Goal: Check status: Check status

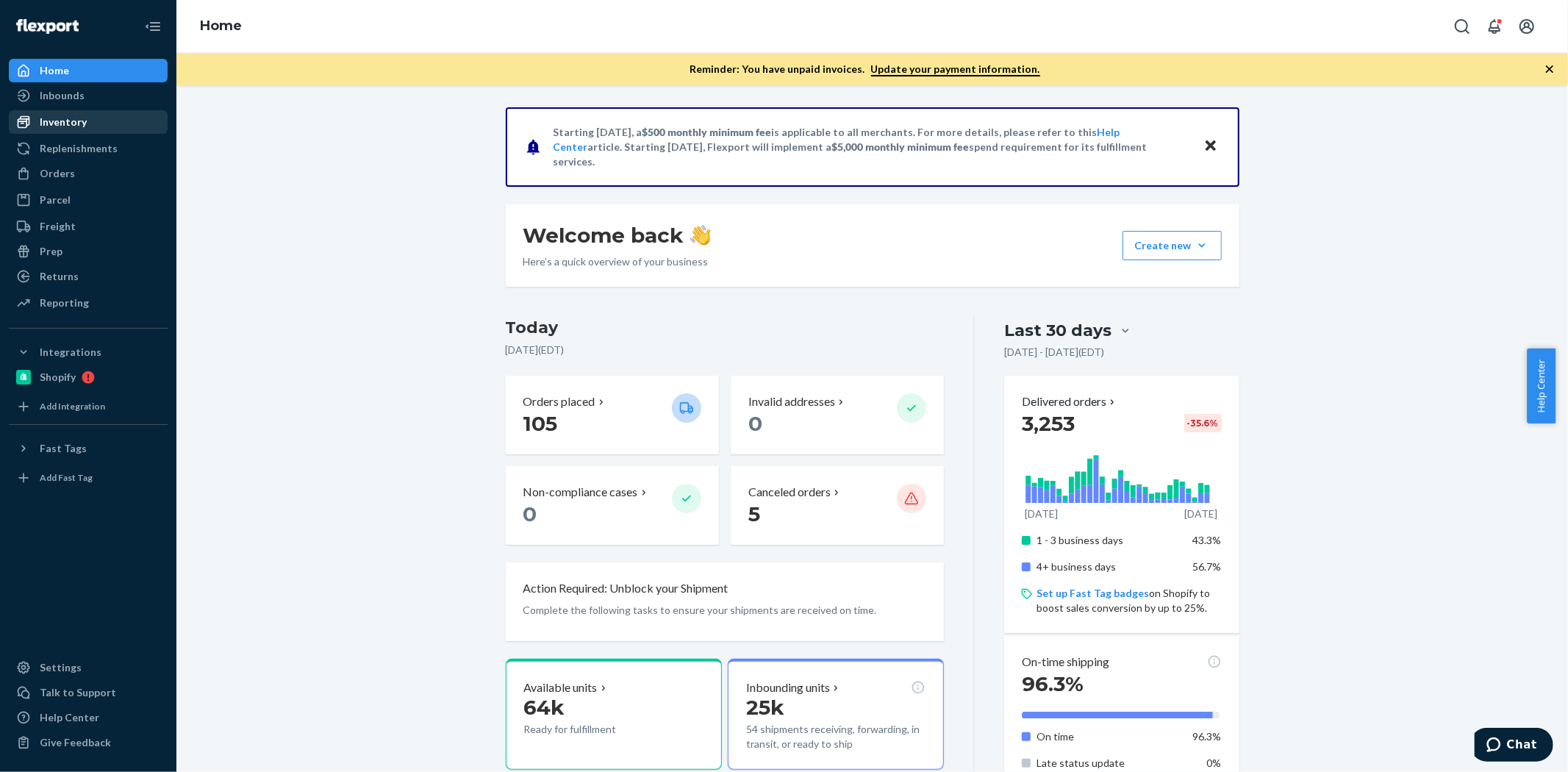
click at [71, 112] on div "Inventory" at bounding box center [87, 122] width 155 height 20
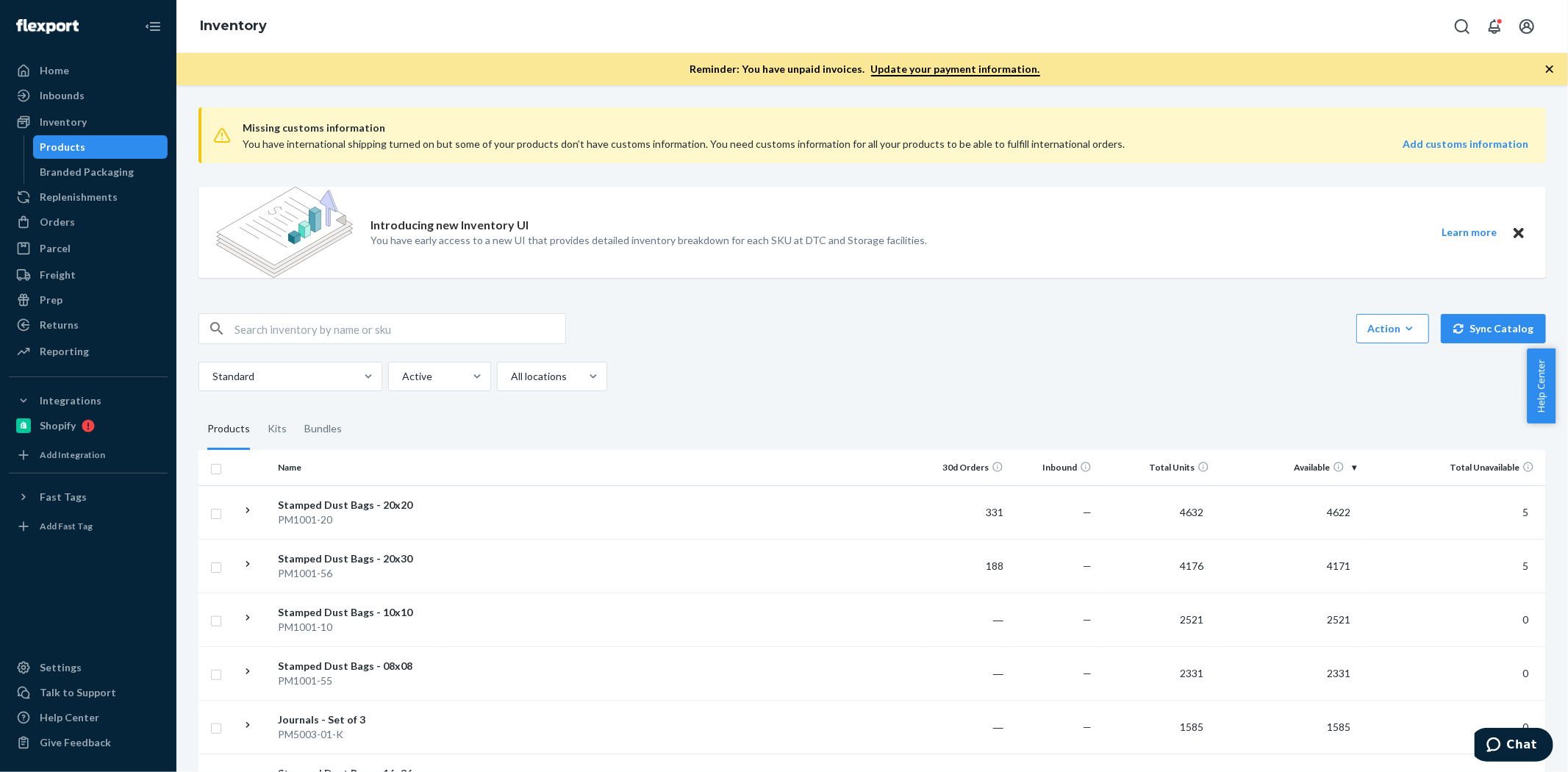
click at [425, 254] on div "Introducing new Inventory UI You have early access to a new UI that provides de…" at bounding box center [648, 232] width 556 height 91
click at [329, 325] on input "text" at bounding box center [399, 329] width 330 height 30
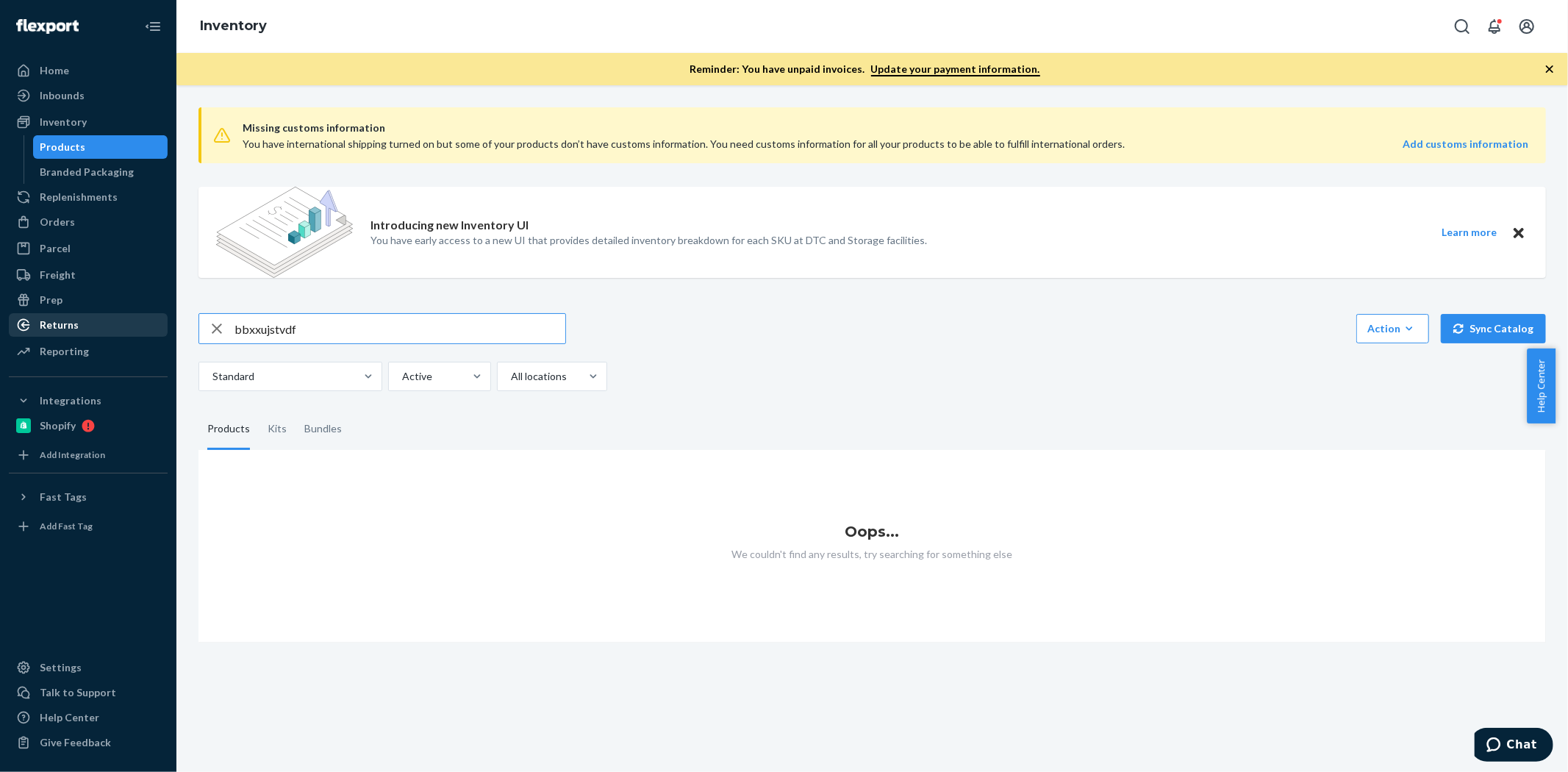
drag, startPoint x: 158, startPoint y: 325, endPoint x: 138, endPoint y: 325, distance: 20.0
click at [138, 325] on div "Home Inbounds Shipping Plans Problems Inventory Products Branded Packaging Repl…" at bounding box center [784, 386] width 1568 height 772
paste input "P141009-01,"
type input "P141009-01"
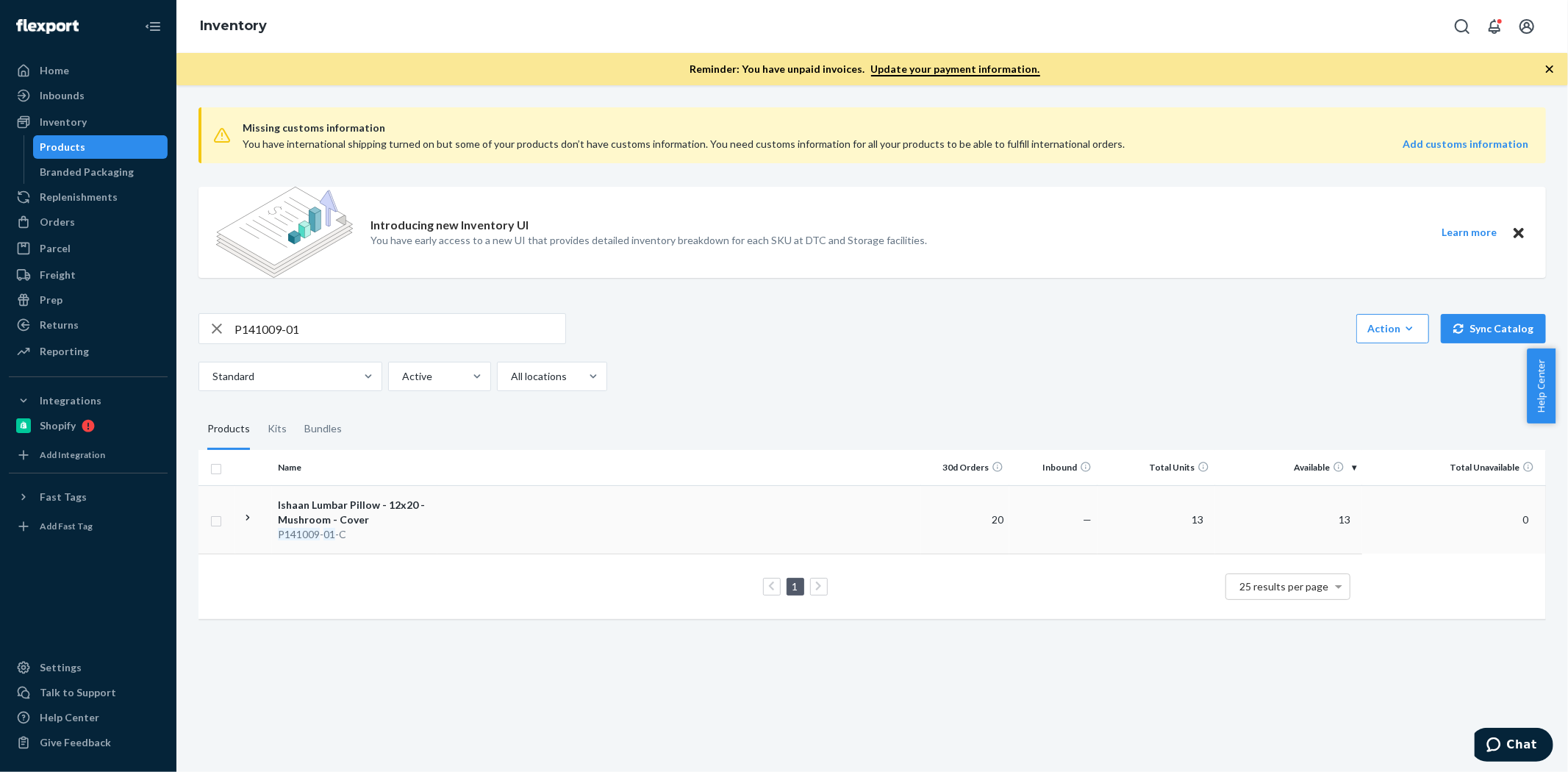
click at [755, 507] on td at bounding box center [679, 519] width 483 height 68
